Goal: Entertainment & Leisure: Consume media (video, audio)

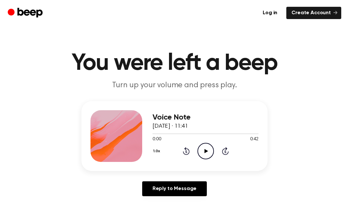
click at [205, 147] on icon "Play Audio" at bounding box center [205, 151] width 16 height 16
click at [175, 133] on div at bounding box center [206, 133] width 106 height 1
click at [185, 133] on div at bounding box center [206, 133] width 106 height 1
click at [207, 151] on icon at bounding box center [206, 151] width 4 height 4
click at [259, 130] on div "Voice Note [DATE] · 11:41 0:33 0:42 Your browser does not support the [object O…" at bounding box center [174, 136] width 186 height 70
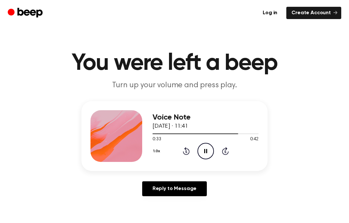
click at [257, 135] on div at bounding box center [206, 133] width 106 height 5
click at [153, 127] on span "[DATE] · 11:41" at bounding box center [171, 126] width 36 height 6
click at [151, 131] on div "Voice Note [DATE] · 11:41 0:42 0:42 Your browser does not support the [object O…" at bounding box center [174, 136] width 186 height 70
click at [181, 133] on div at bounding box center [206, 133] width 106 height 5
click at [165, 132] on div at bounding box center [206, 133] width 106 height 5
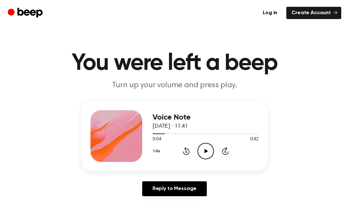
click at [156, 129] on span "[DATE] · 11:41" at bounding box center [171, 126] width 36 height 6
click at [186, 153] on icon "Rewind 5 seconds" at bounding box center [186, 151] width 7 height 8
click at [188, 153] on icon at bounding box center [186, 151] width 7 height 8
click at [188, 153] on icon "Rewind 5 seconds" at bounding box center [186, 151] width 7 height 8
click at [208, 152] on icon "Play Audio" at bounding box center [205, 151] width 16 height 16
